Goal: Task Accomplishment & Management: Use online tool/utility

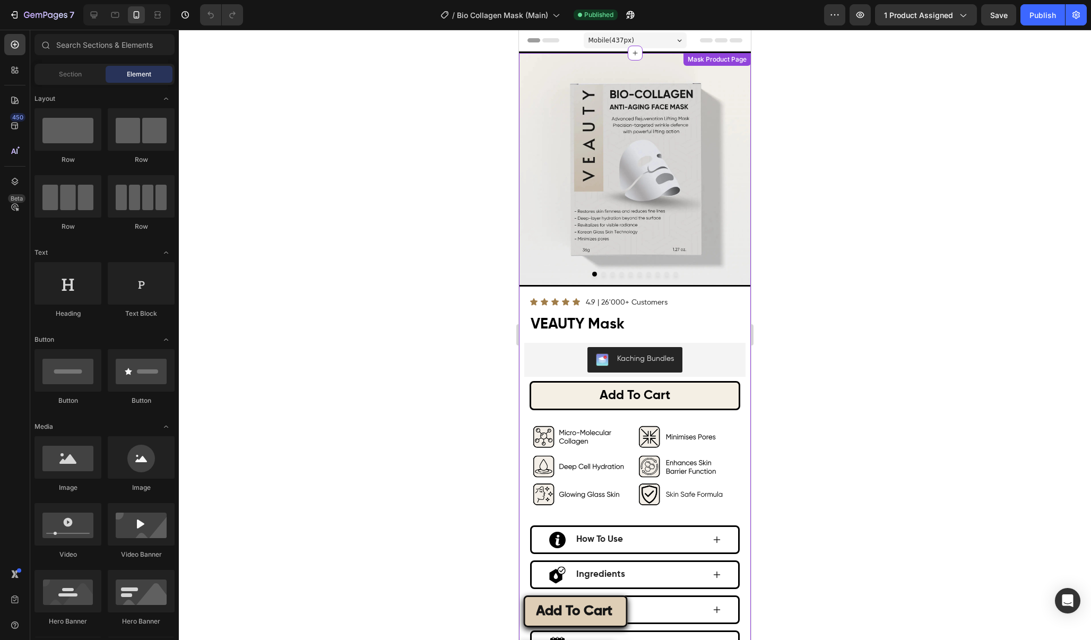
click at [694, 357] on div "Kaching Bundles" at bounding box center [635, 359] width 213 height 25
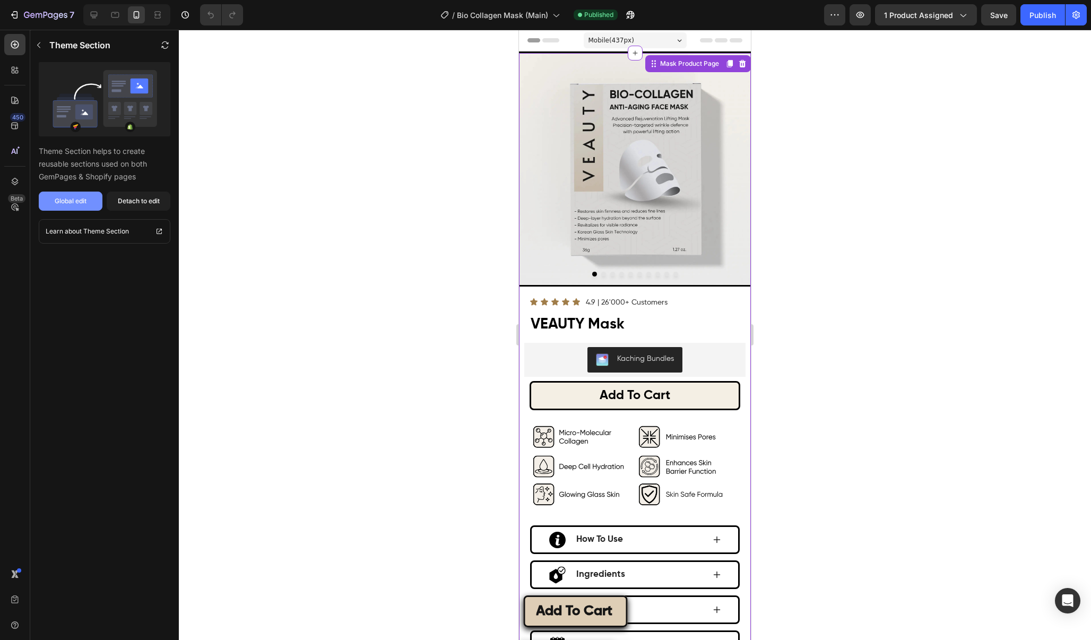
click at [88, 201] on button "Global edit" at bounding box center [71, 201] width 64 height 19
click at [1008, 21] on button "Save" at bounding box center [999, 14] width 35 height 21
click at [1042, 21] on button "Publish" at bounding box center [1043, 14] width 45 height 21
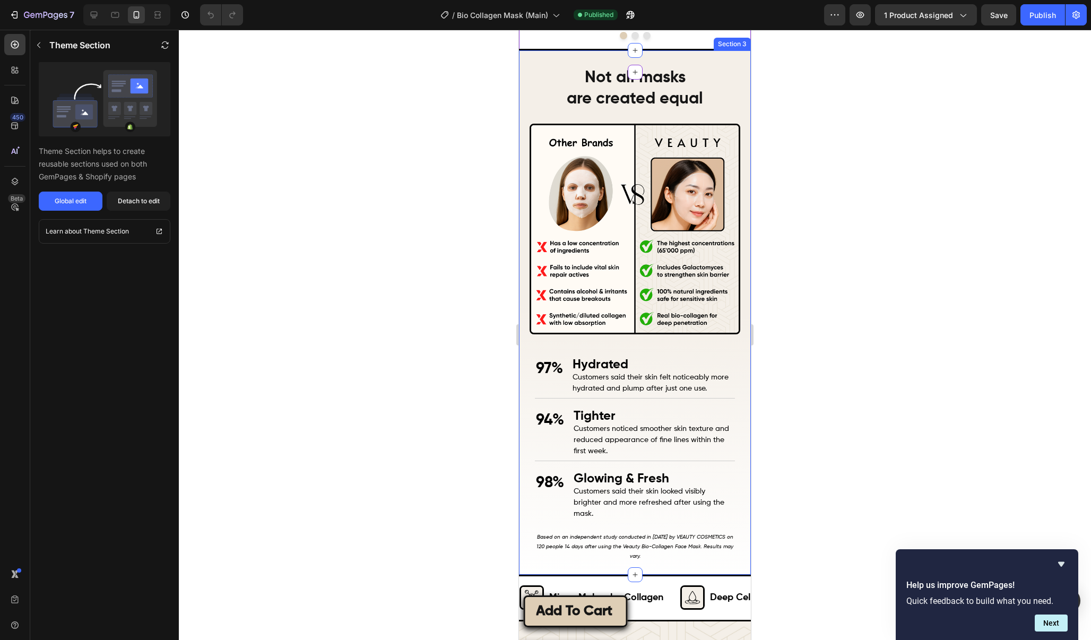
scroll to position [829, 0]
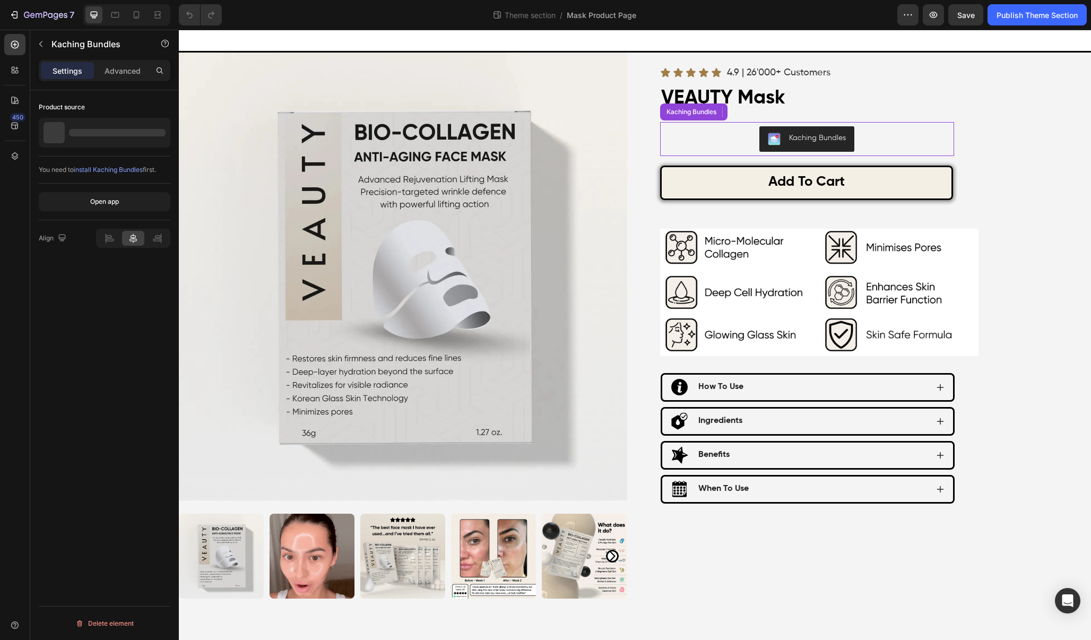
click at [815, 134] on div "Kaching Bundles" at bounding box center [817, 138] width 57 height 11
click at [107, 132] on div at bounding box center [117, 132] width 97 height 7
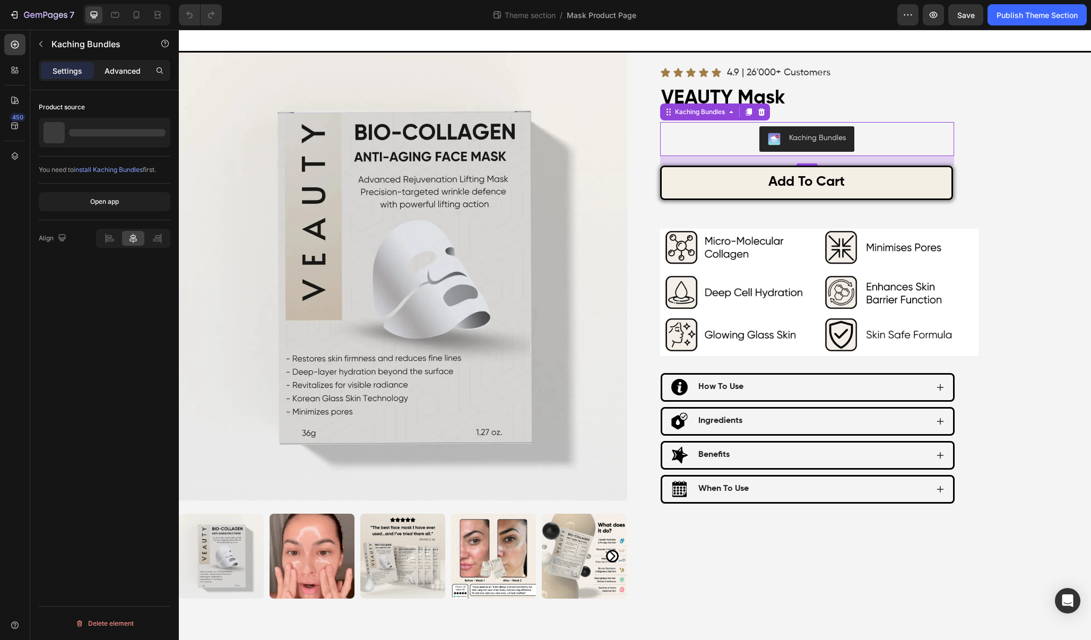
click at [133, 76] on div "Advanced" at bounding box center [122, 70] width 53 height 17
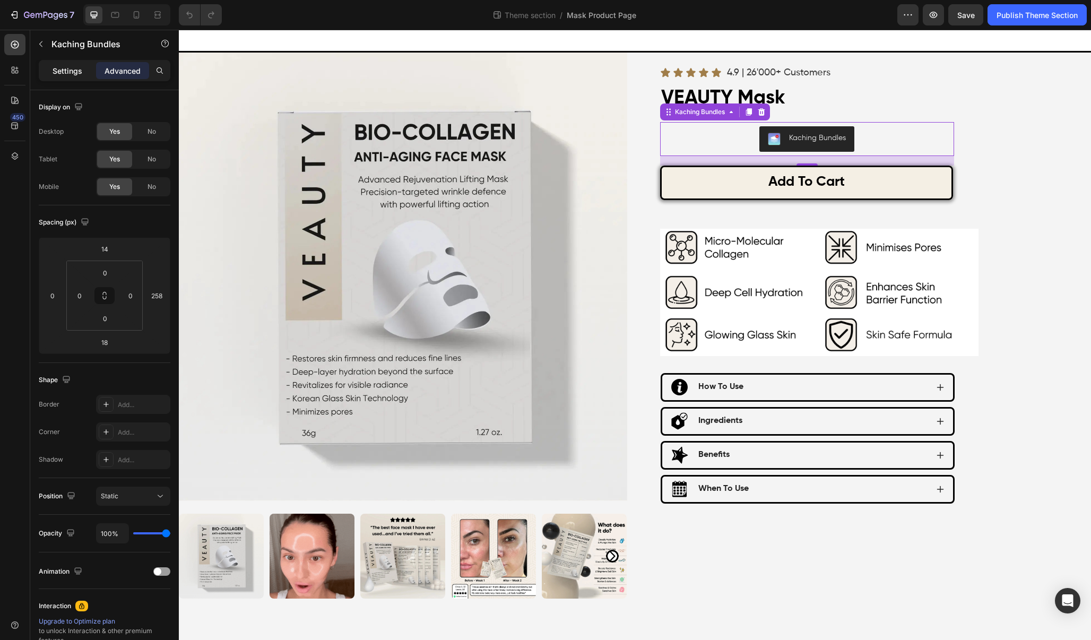
click at [71, 75] on p "Settings" at bounding box center [68, 70] width 30 height 11
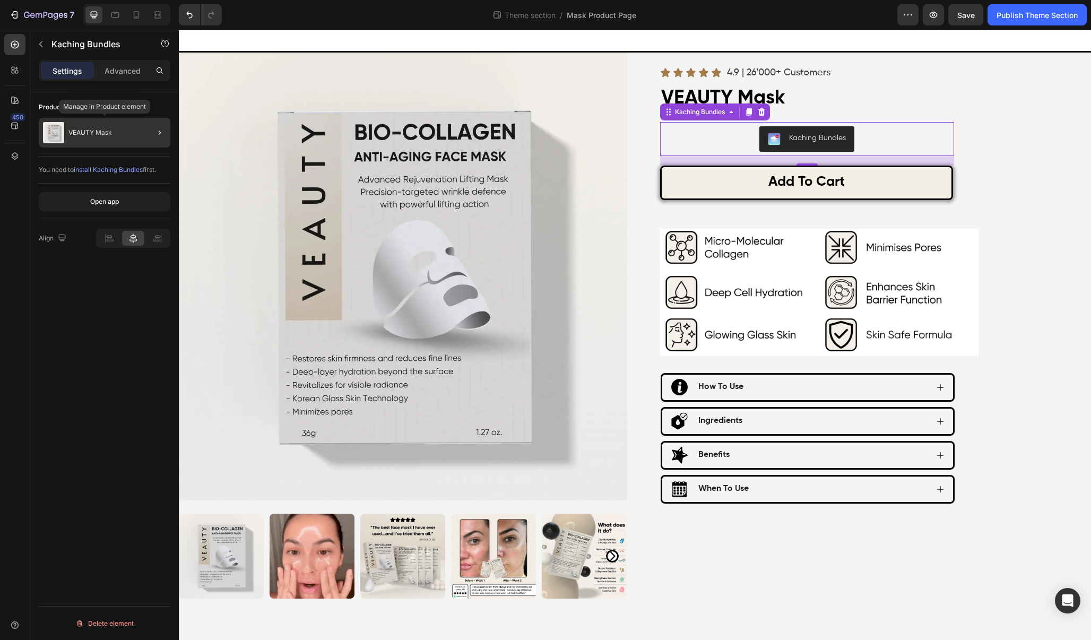
click at [108, 135] on p "VEAUTY Mask" at bounding box center [90, 132] width 44 height 7
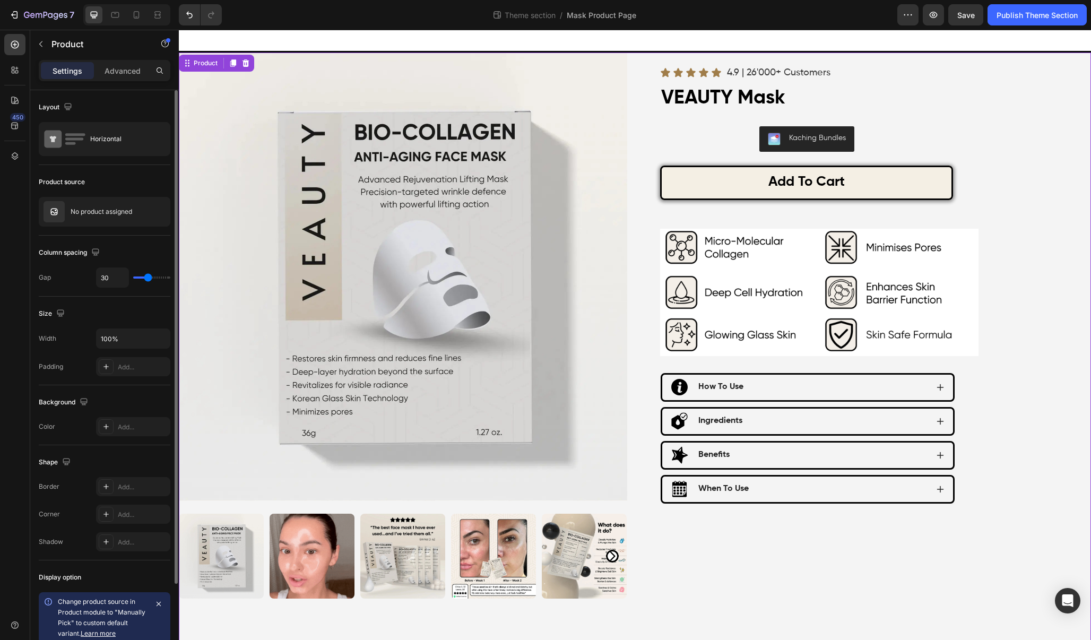
click at [135, 81] on div "Settings Advanced" at bounding box center [104, 75] width 149 height 30
click at [107, 71] on p "Advanced" at bounding box center [123, 70] width 36 height 11
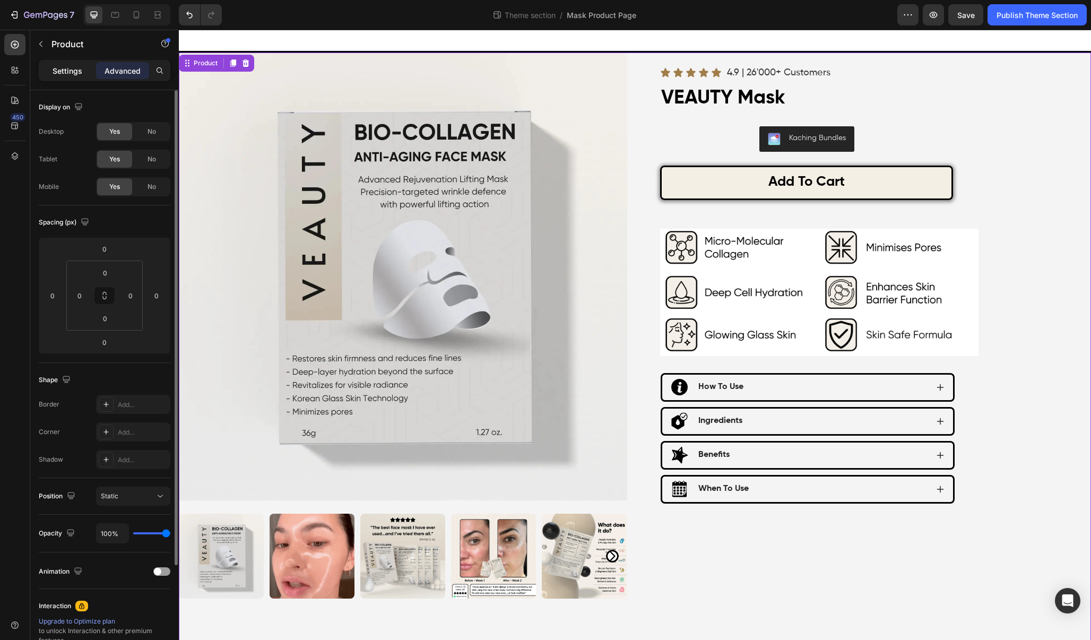
click at [72, 72] on p "Settings" at bounding box center [68, 70] width 30 height 11
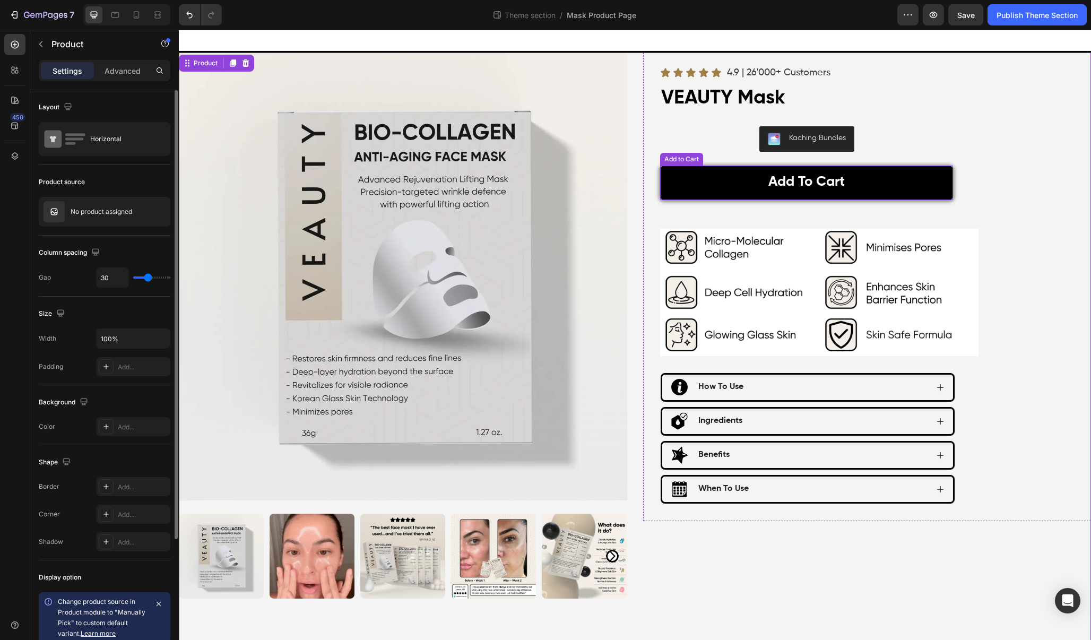
click at [748, 194] on button "Add to cart" at bounding box center [807, 183] width 294 height 35
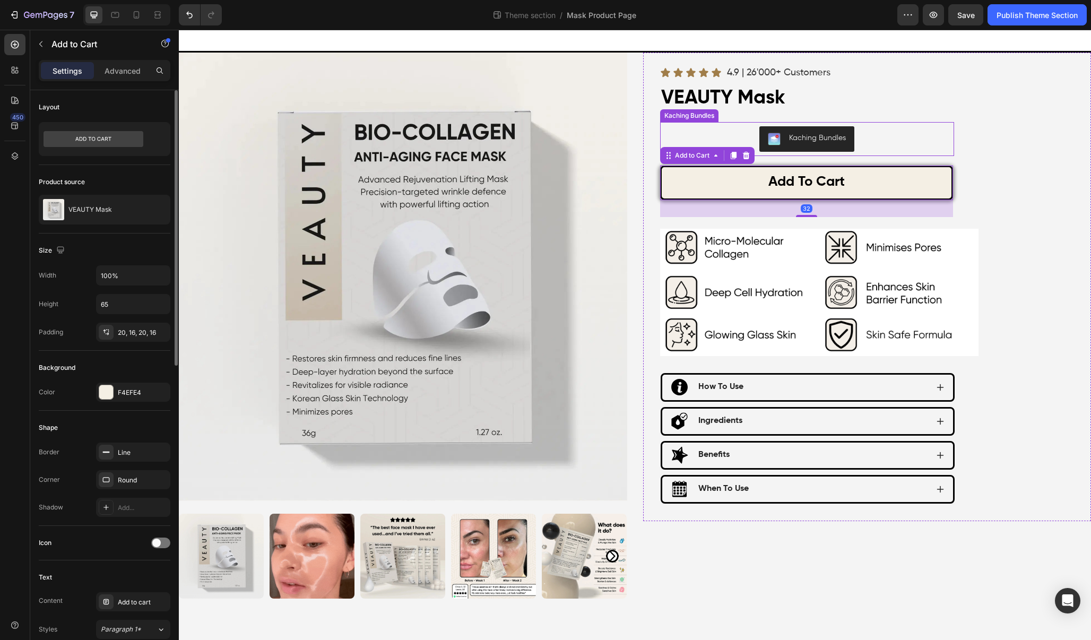
click at [777, 143] on img "Kaching Bundles" at bounding box center [774, 139] width 13 height 13
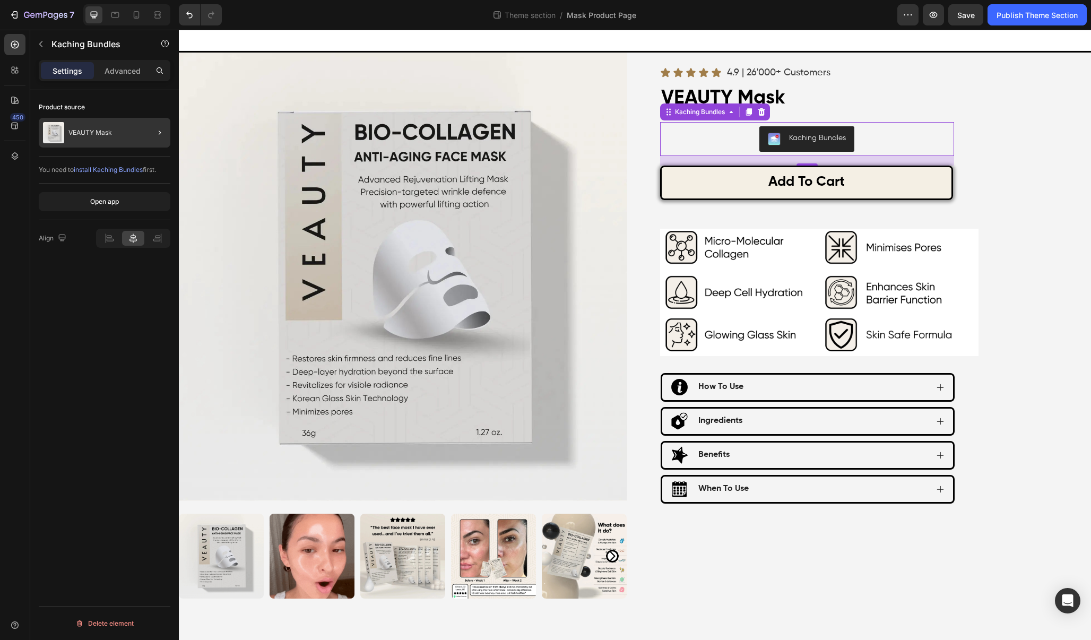
click at [148, 143] on div at bounding box center [156, 133] width 30 height 30
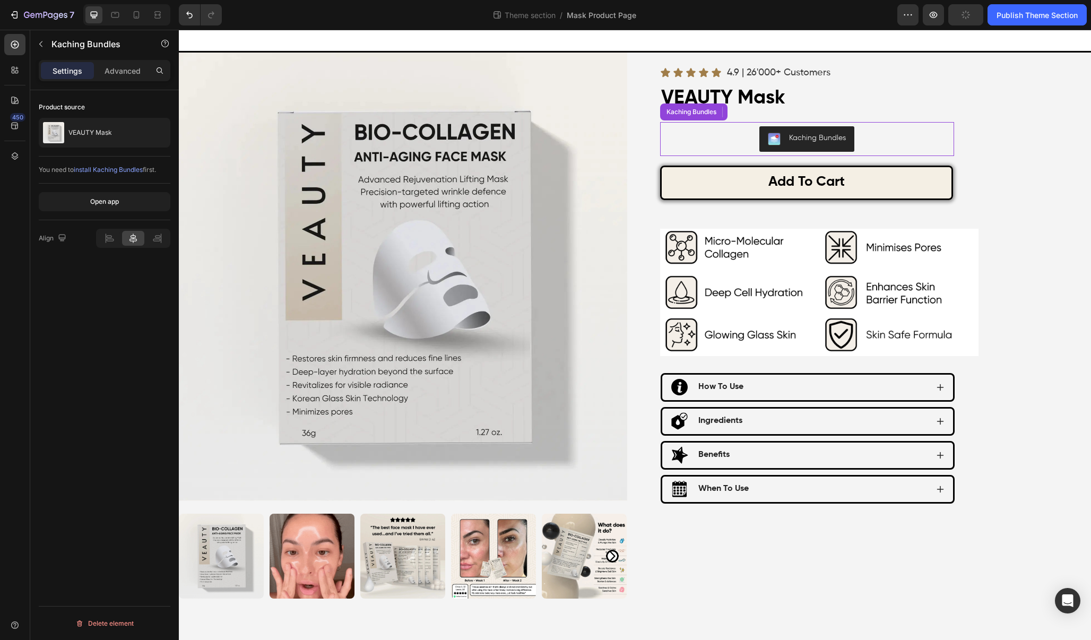
click at [747, 144] on div "Kaching Bundles" at bounding box center [808, 138] width 286 height 25
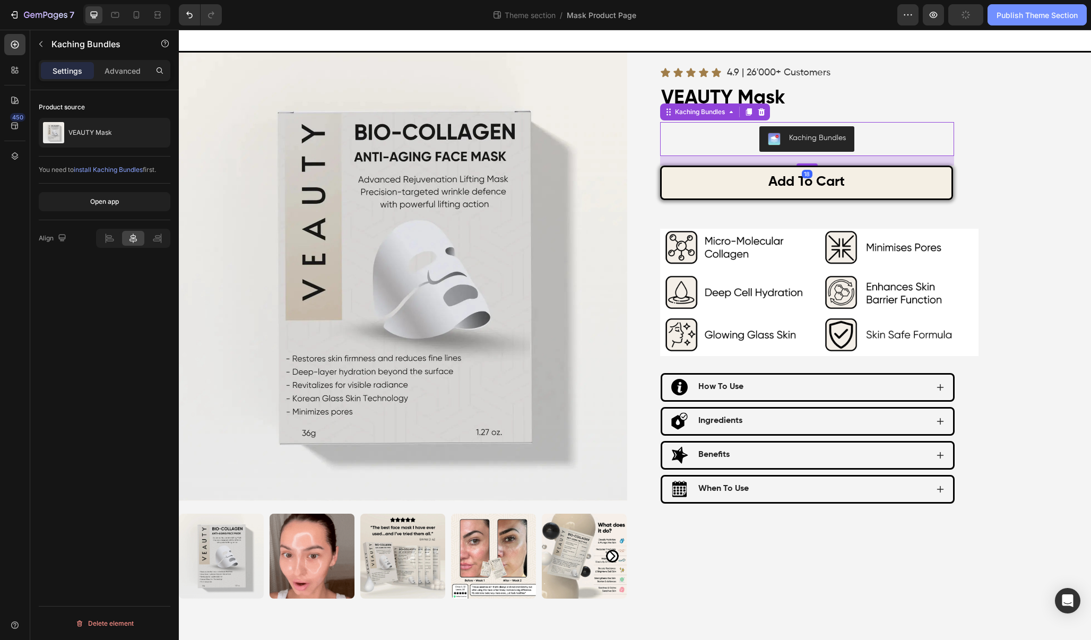
click at [1043, 12] on div "Publish Theme Section" at bounding box center [1037, 15] width 81 height 11
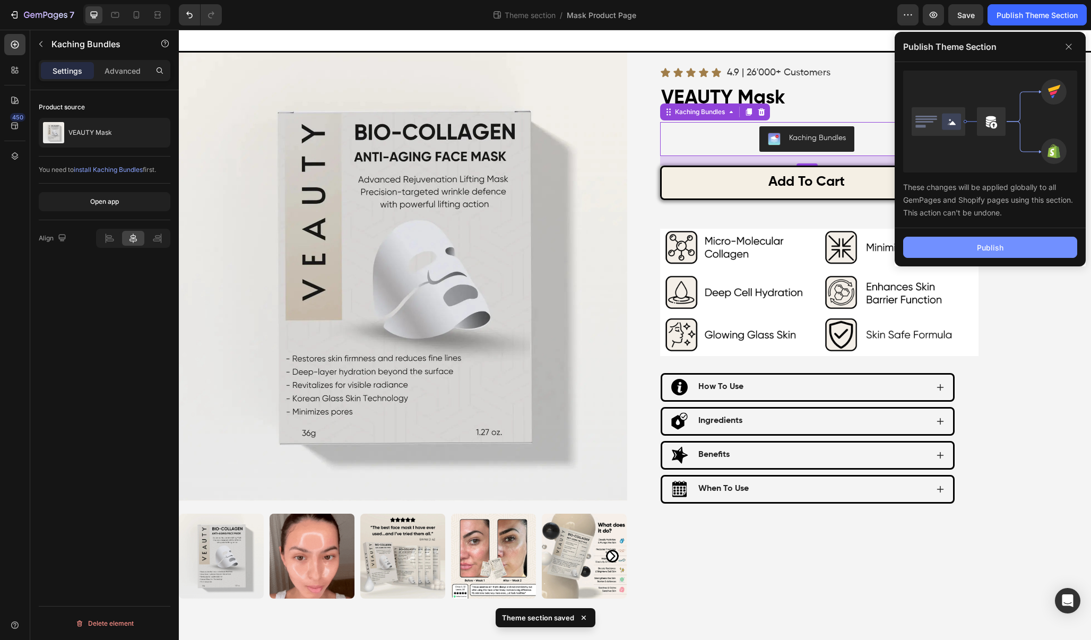
click at [977, 248] on button "Publish" at bounding box center [991, 247] width 174 height 21
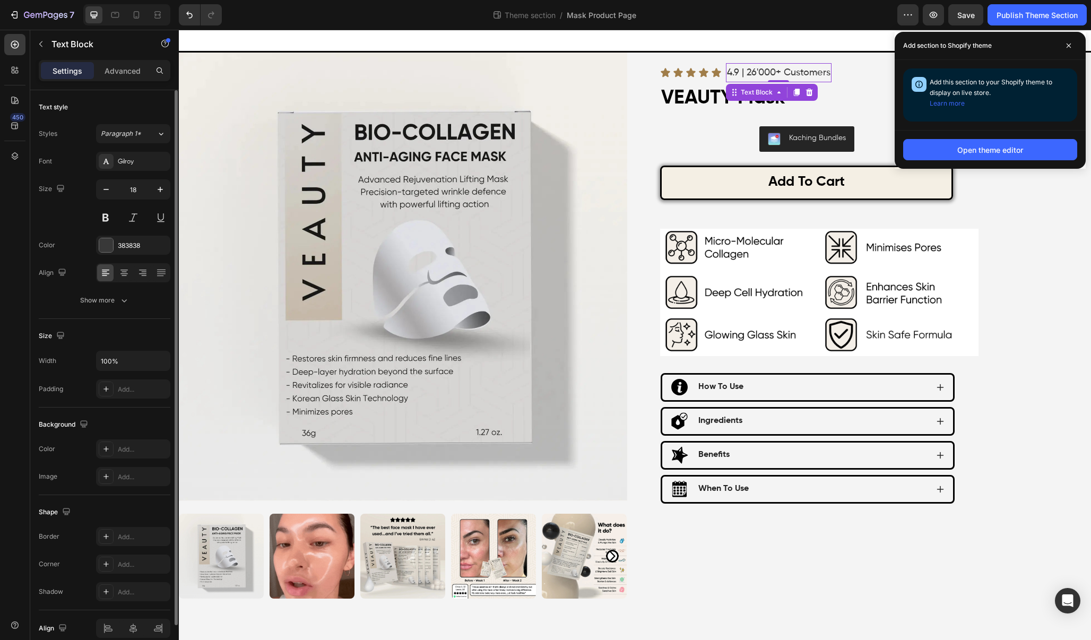
click at [752, 72] on p "4.9 | 26'000+ Customers" at bounding box center [779, 72] width 104 height 17
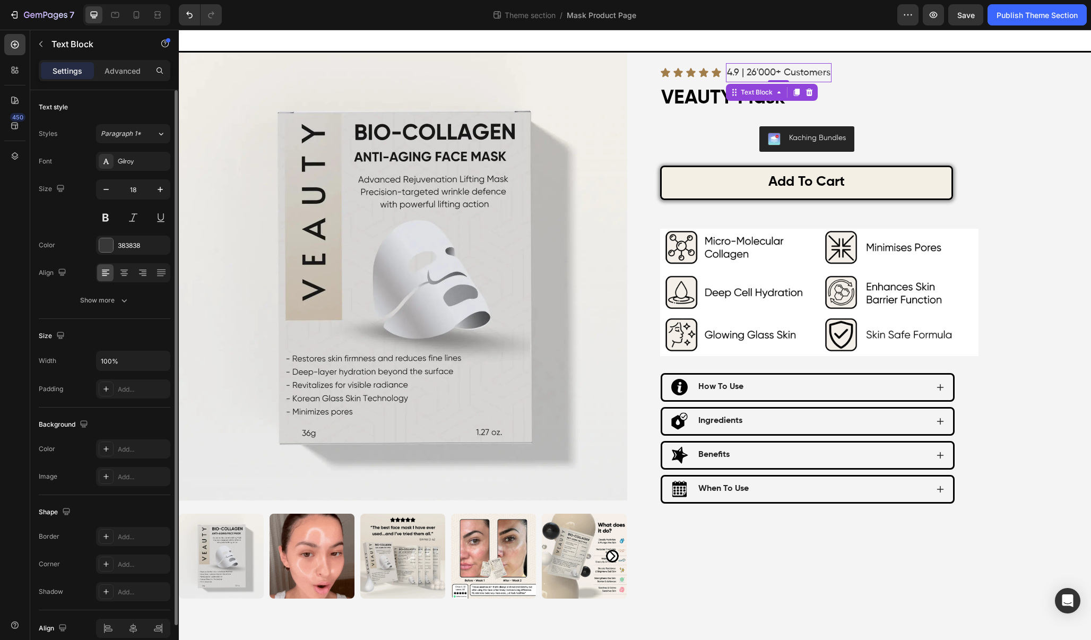
click at [752, 72] on p "4.9 | 26'000+ Customers" at bounding box center [779, 72] width 104 height 17
click at [753, 72] on p "4.9 | 36'000+ Customers" at bounding box center [779, 72] width 104 height 17
click at [754, 72] on p "4.9 | 36'000+ Customers" at bounding box center [779, 72] width 104 height 17
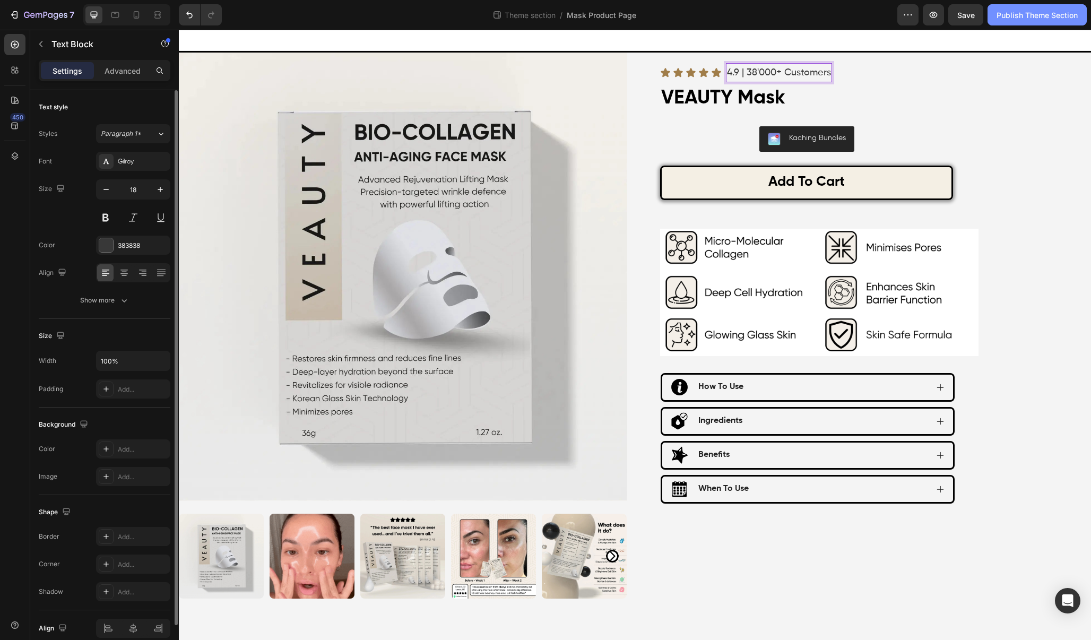
click at [1014, 21] on button "Publish Theme Section" at bounding box center [1037, 14] width 99 height 21
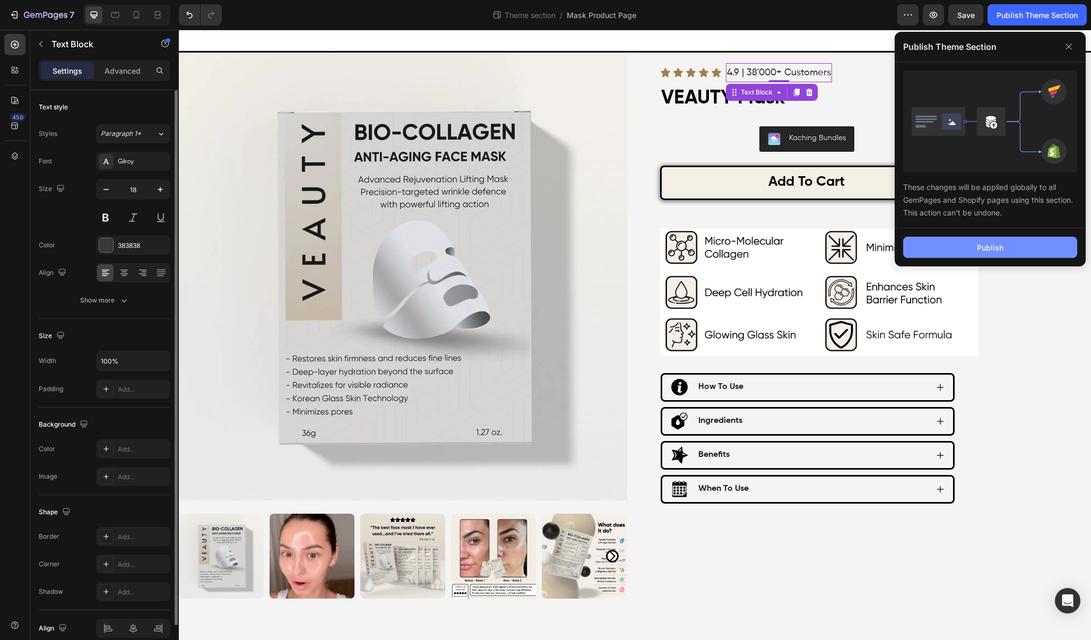
click at [1029, 244] on button "Publish" at bounding box center [991, 247] width 174 height 21
